Goal: Transaction & Acquisition: Purchase product/service

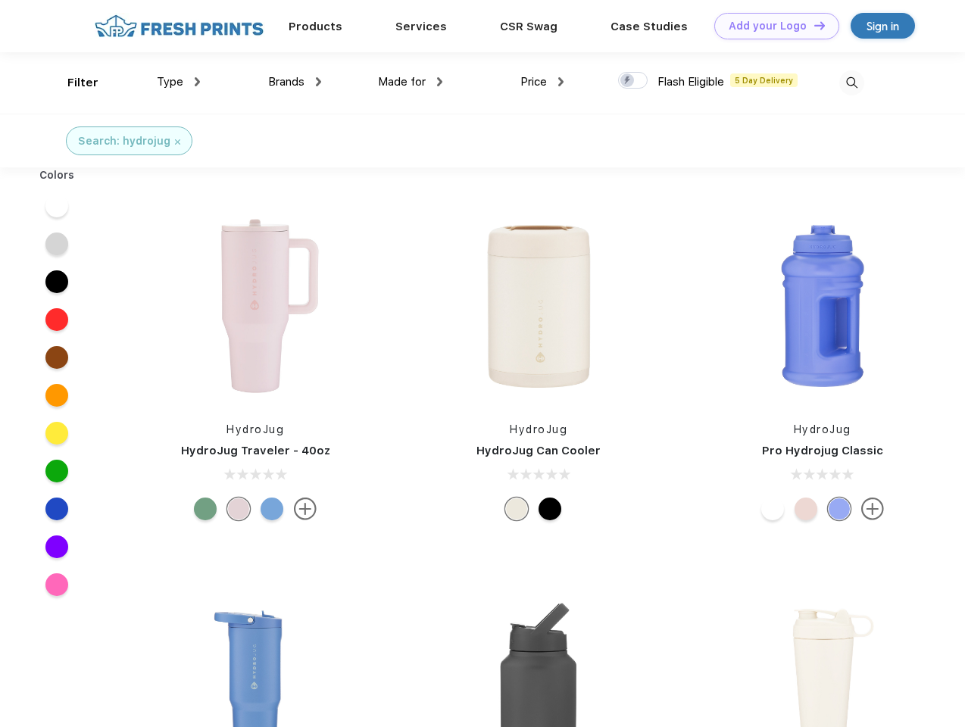
click at [771, 26] on link "Add your Logo Design Tool" at bounding box center [776, 26] width 125 height 27
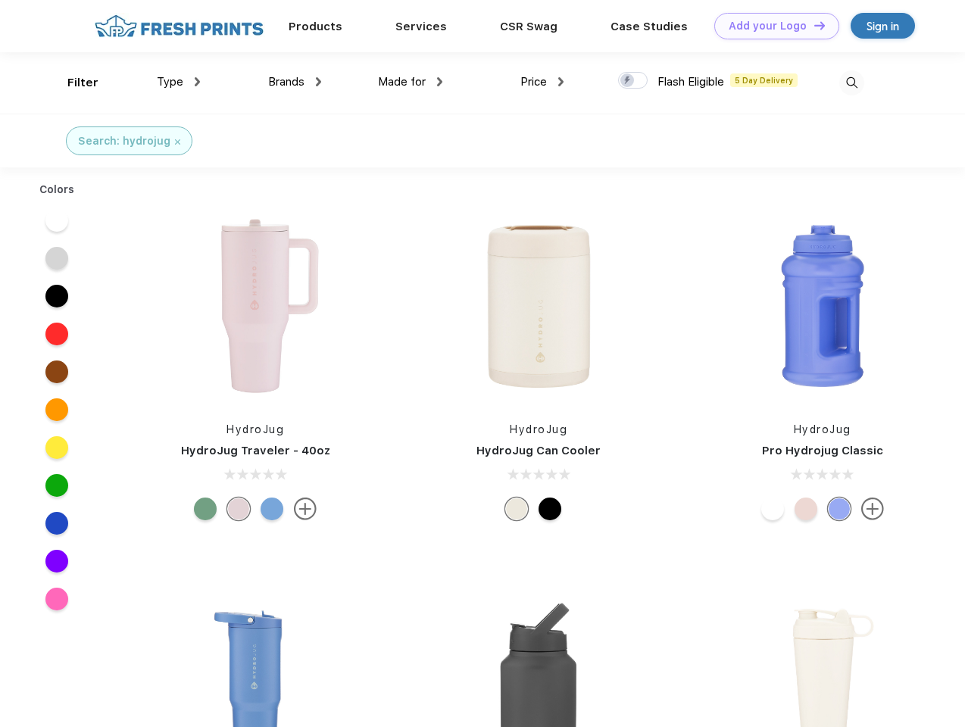
click at [0, 0] on div "Design Tool" at bounding box center [0, 0] width 0 height 0
click at [813, 25] on link "Add your Logo Design Tool" at bounding box center [776, 26] width 125 height 27
click at [73, 83] on div "Filter" at bounding box center [82, 82] width 31 height 17
click at [179, 82] on span "Type" at bounding box center [170, 82] width 27 height 14
click at [295, 82] on span "Brands" at bounding box center [286, 82] width 36 height 14
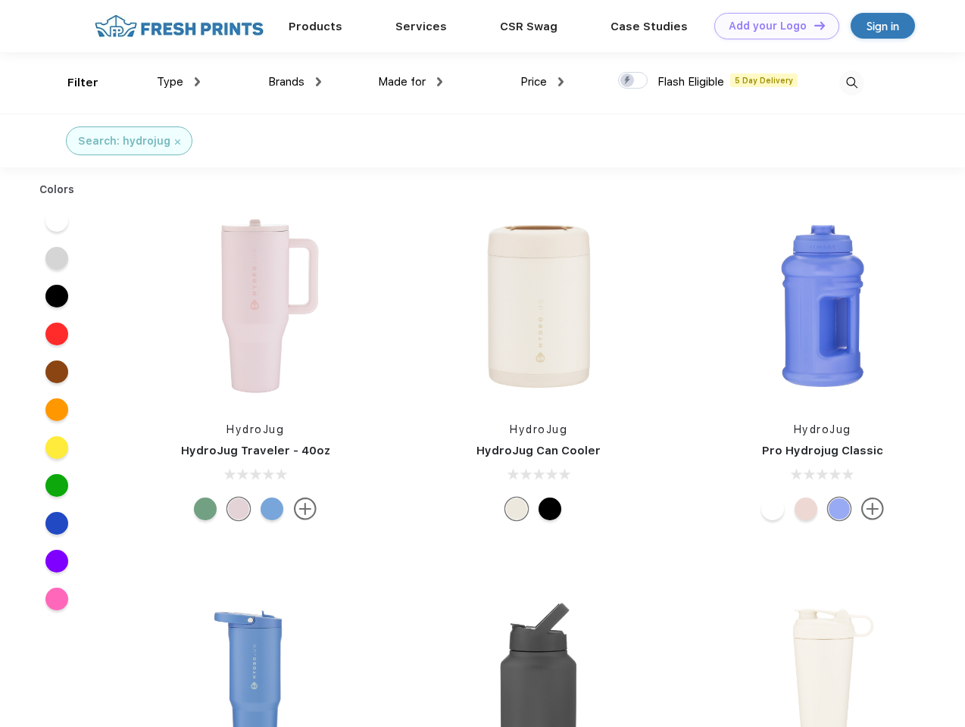
click at [410, 82] on span "Made for" at bounding box center [402, 82] width 48 height 14
click at [542, 82] on span "Price" at bounding box center [533, 82] width 27 height 14
click at [633, 81] on div at bounding box center [633, 80] width 30 height 17
click at [628, 81] on input "checkbox" at bounding box center [623, 76] width 10 height 10
click at [851, 83] on img at bounding box center [851, 82] width 25 height 25
